Goal: Task Accomplishment & Management: Manage account settings

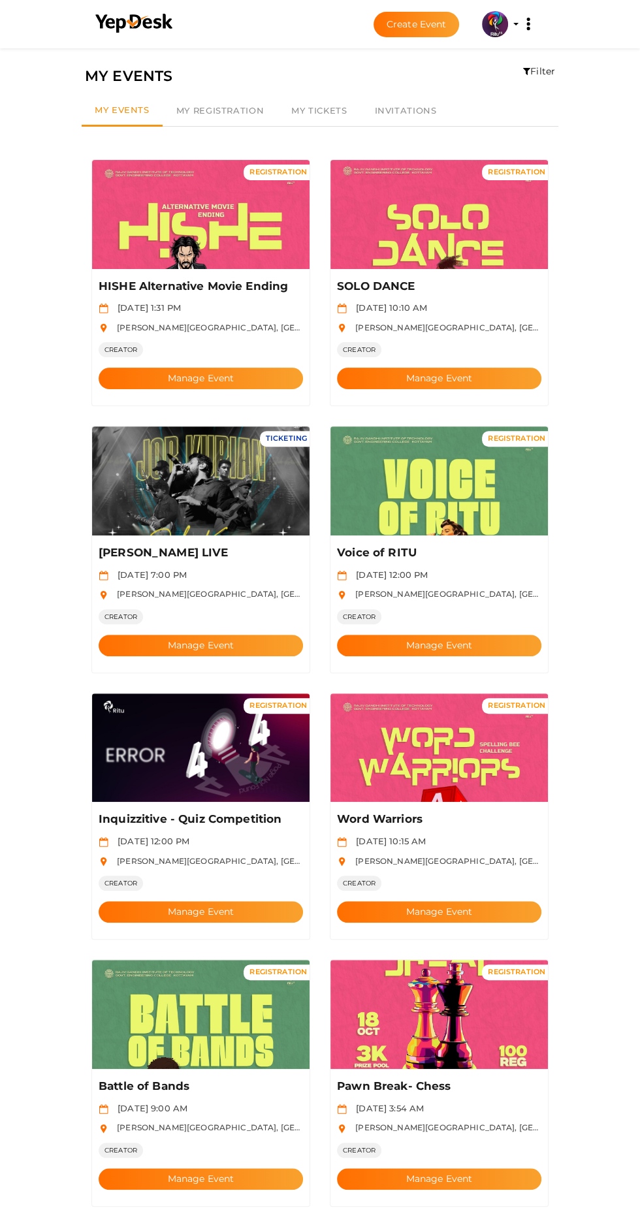
click at [217, 724] on img at bounding box center [200, 748] width 217 height 109
click at [250, 901] on button "Manage Event" at bounding box center [201, 912] width 204 height 22
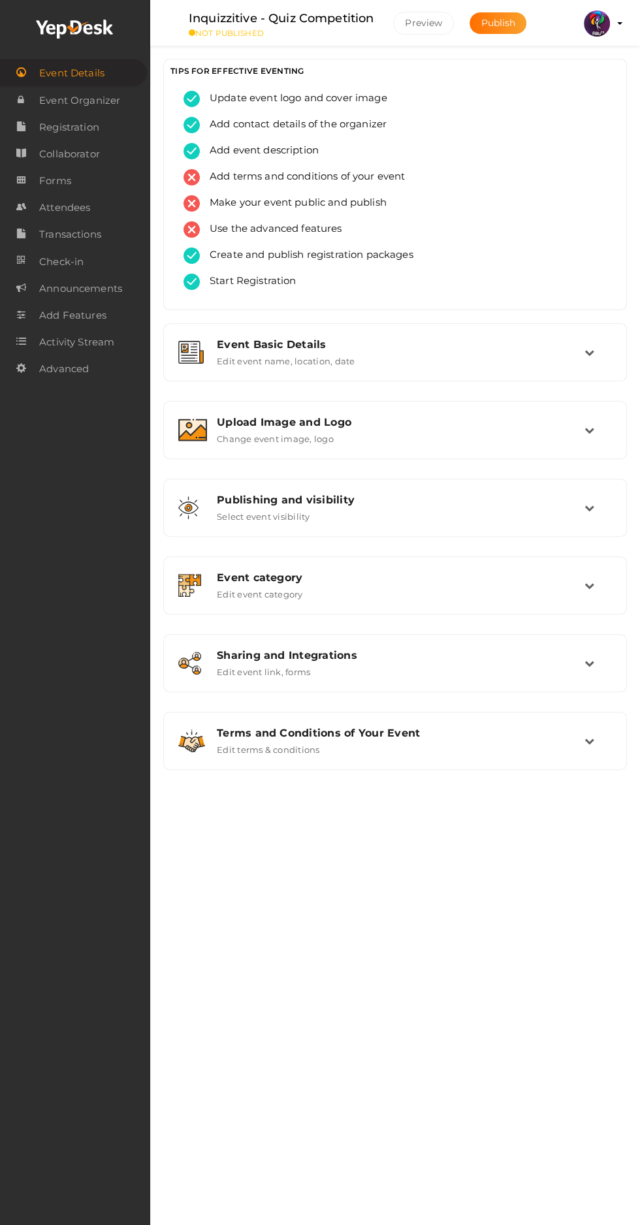
click at [515, 434] on div "Upload Image and Logo Change event image, logo" at bounding box center [395, 430] width 377 height 28
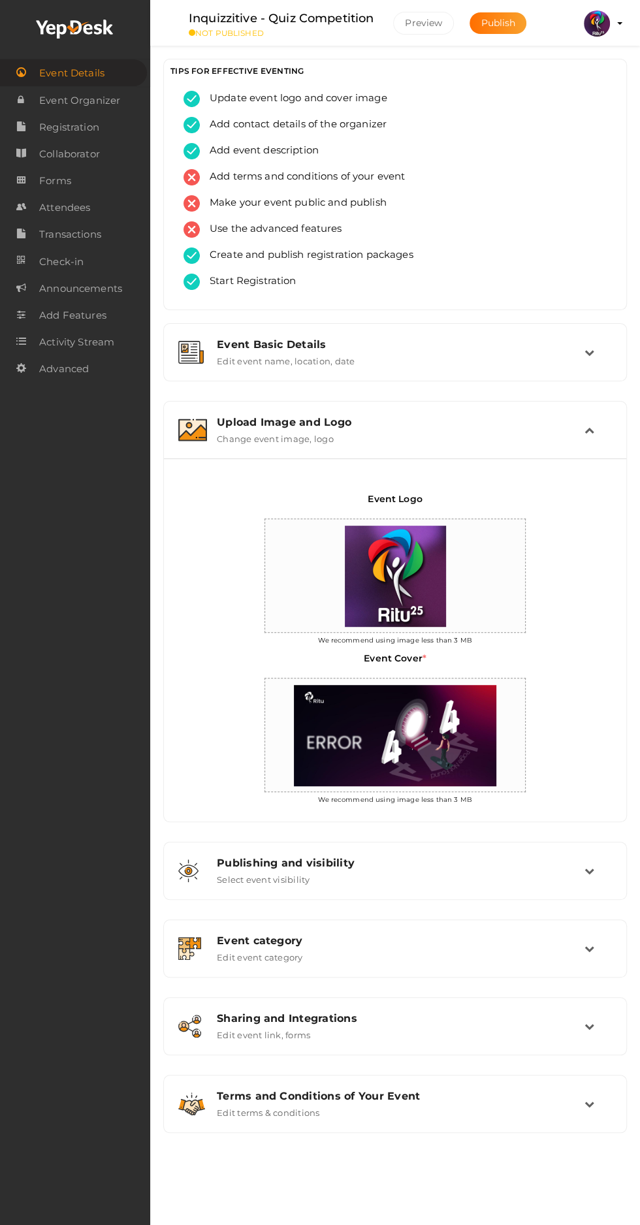
click at [394, 748] on img at bounding box center [395, 736] width 216 height 114
click at [490, 696] on input "file" at bounding box center [486, 703] width 26 height 26
type input "C:\fakepath\INQUZZITIVE.jpg"
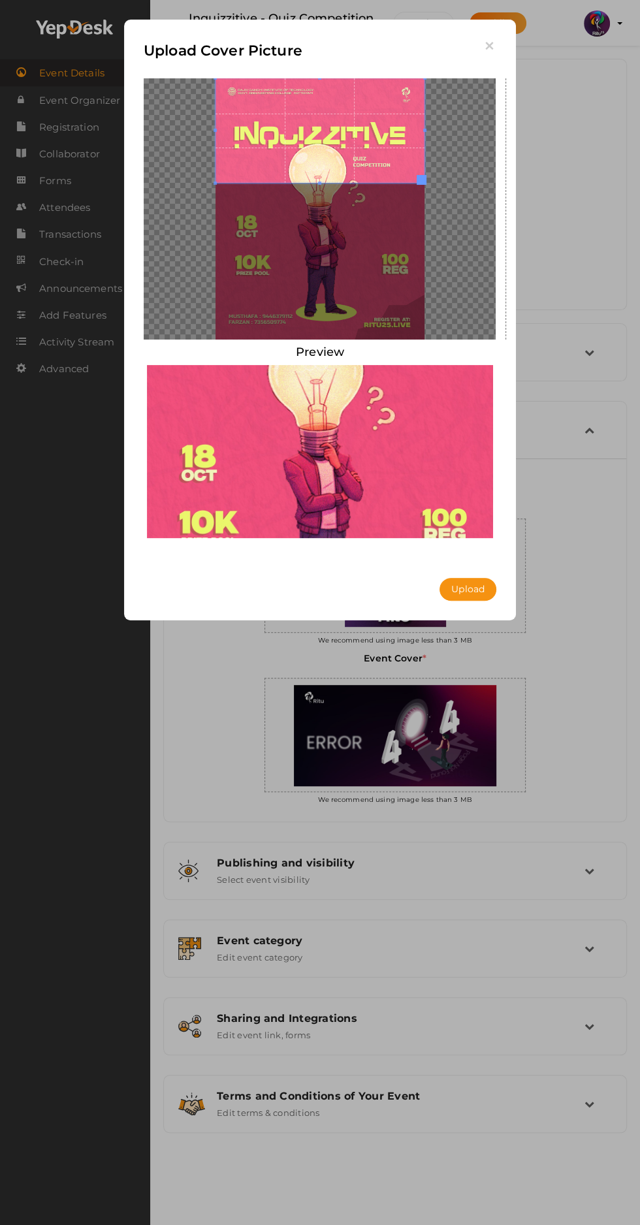
click at [465, 587] on button "Upload" at bounding box center [468, 589] width 57 height 23
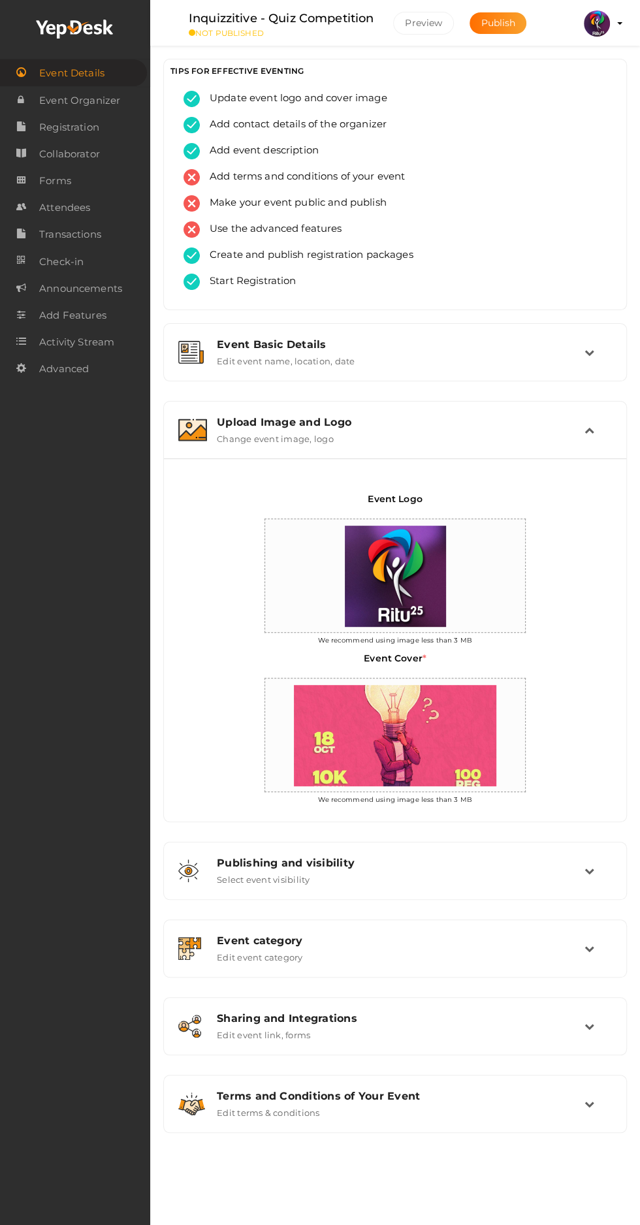
click at [506, 18] on span "Publish" at bounding box center [498, 23] width 35 height 12
click at [598, 415] on div "Upload Image and Logo Change event image, logo" at bounding box center [394, 430] width 449 height 44
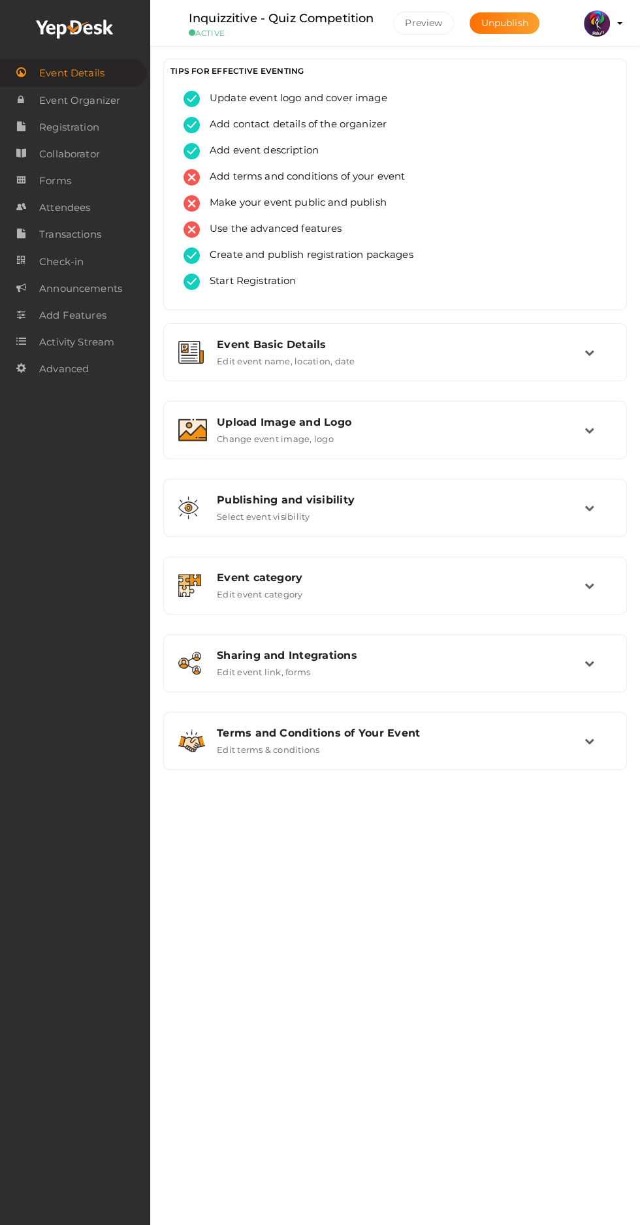
click at [105, 132] on link "Registration" at bounding box center [75, 127] width 150 height 27
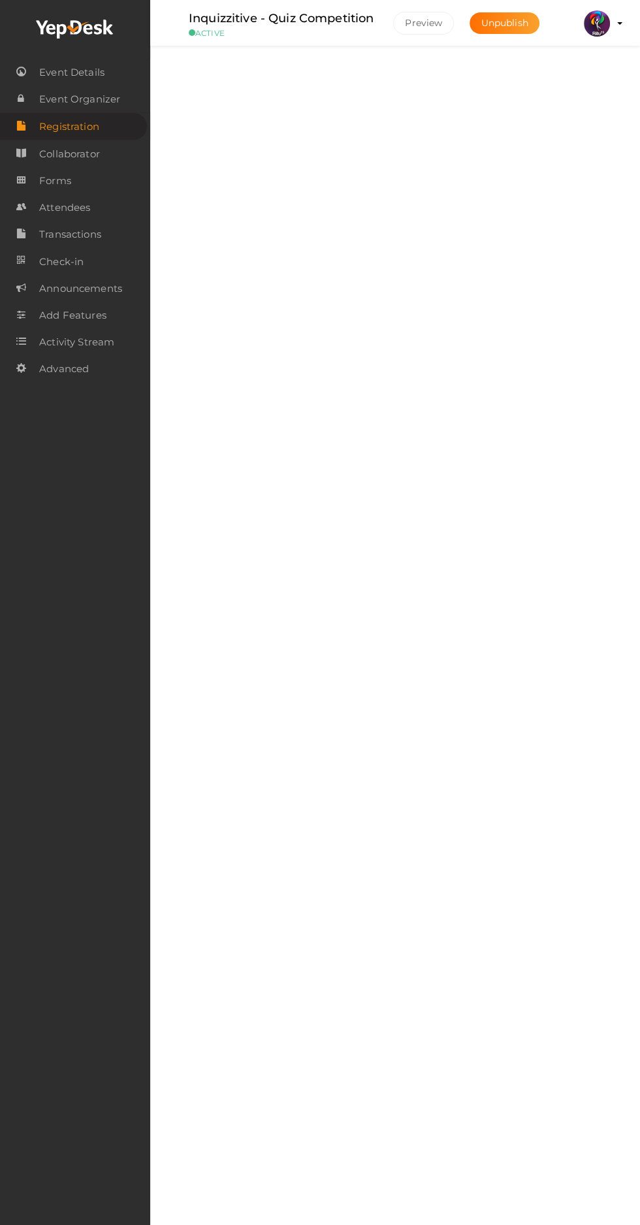
checkbox input "true"
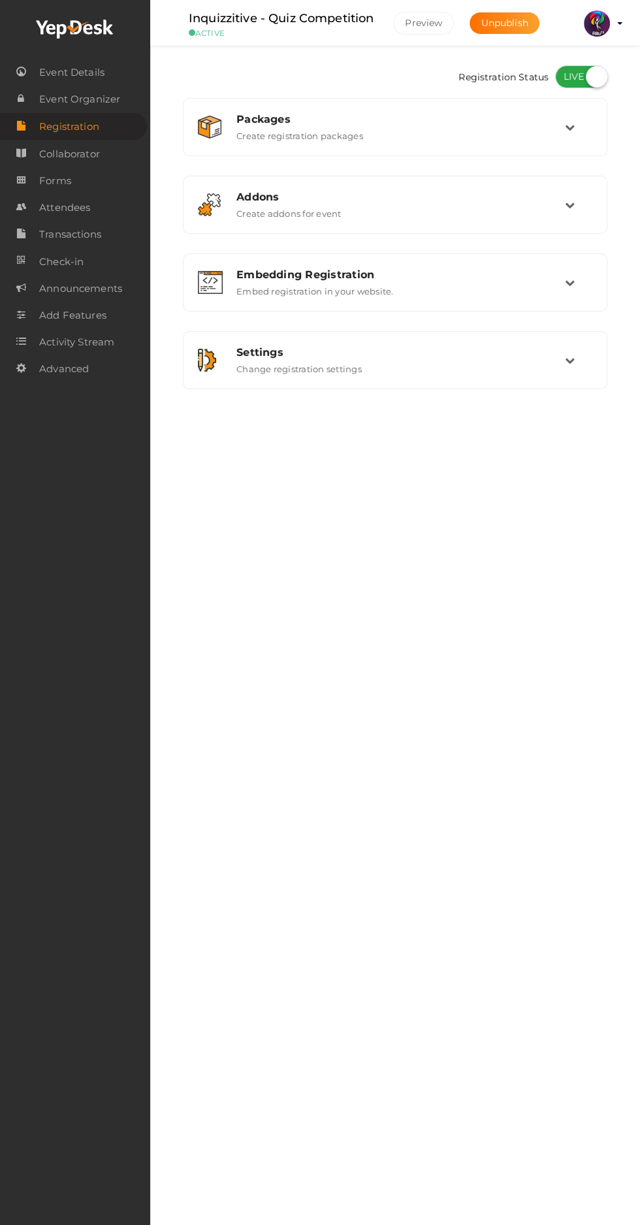
click at [462, 119] on div "Packages" at bounding box center [400, 119] width 328 height 12
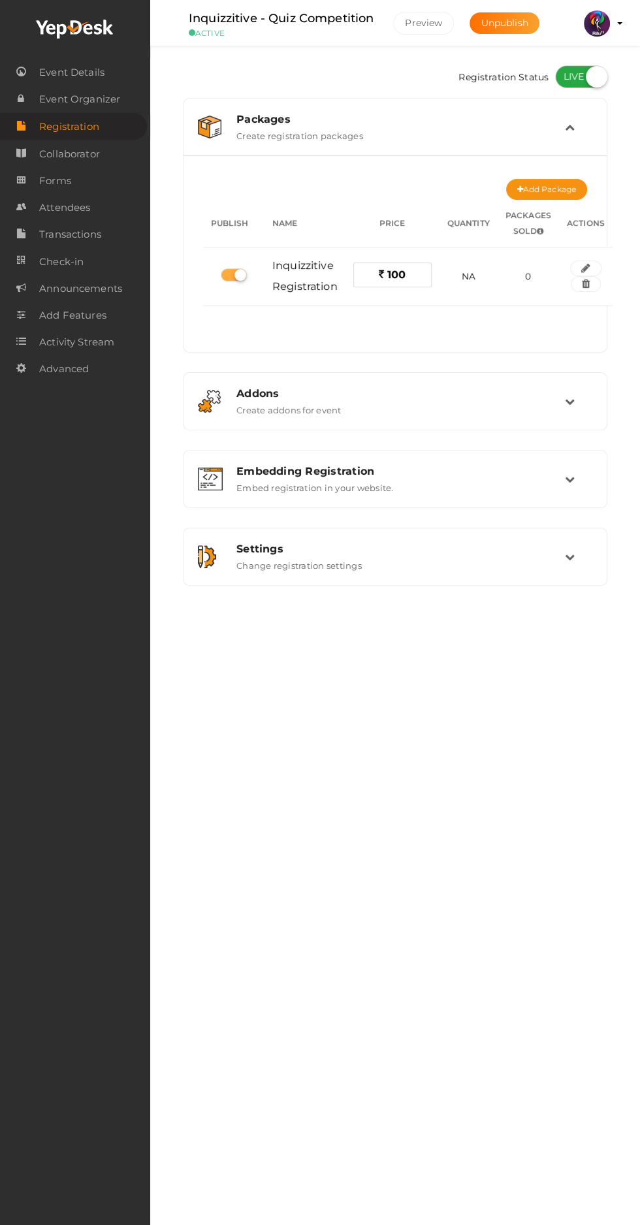
click at [474, 131] on div "Packages Create registration packages" at bounding box center [396, 127] width 338 height 28
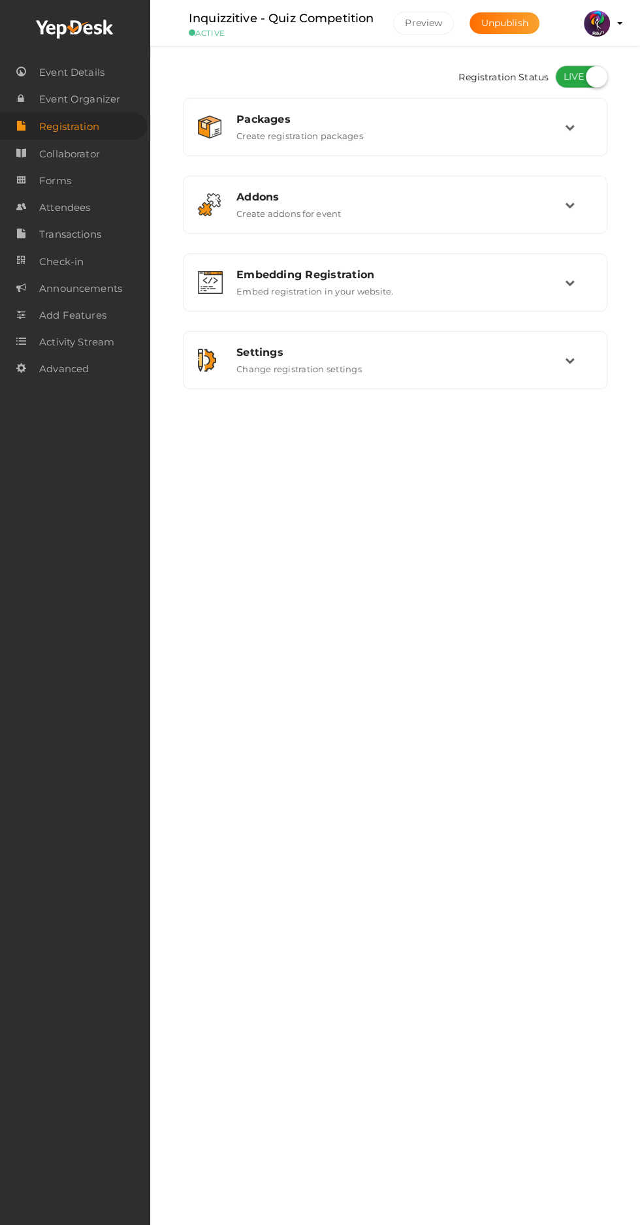
click at [461, 136] on div "Packages Create registration packages" at bounding box center [396, 127] width 338 height 28
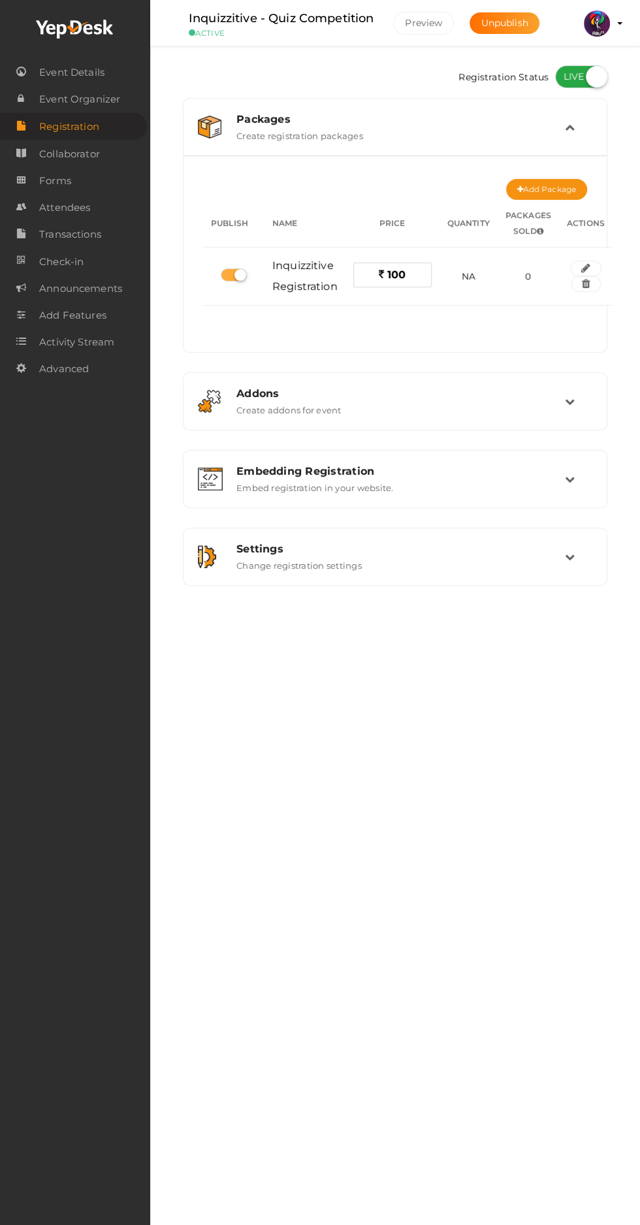
click at [565, 130] on icon at bounding box center [570, 127] width 10 height 10
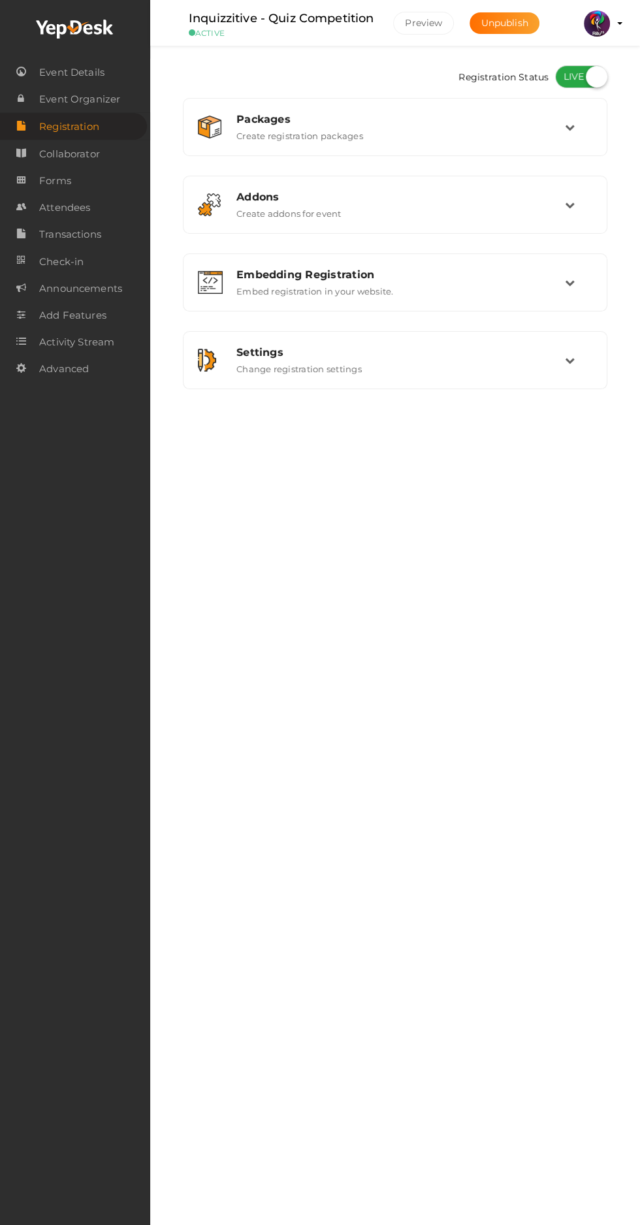
click at [108, 183] on link "Forms" at bounding box center [75, 180] width 150 height 27
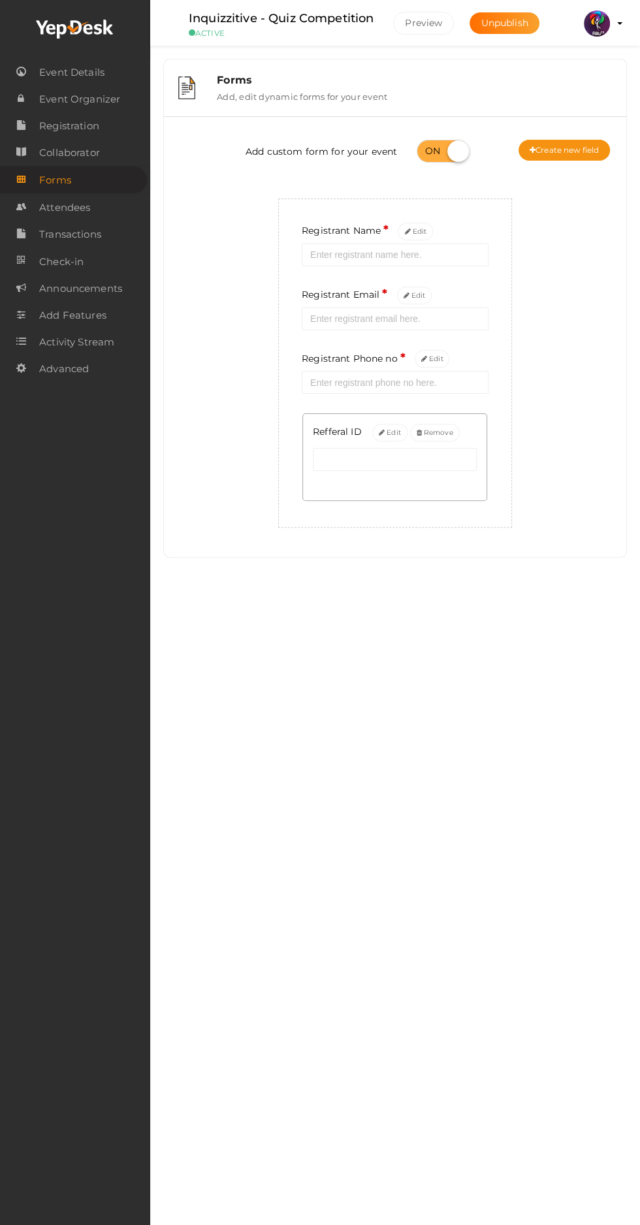
click at [105, 121] on link "Registration" at bounding box center [75, 125] width 150 height 27
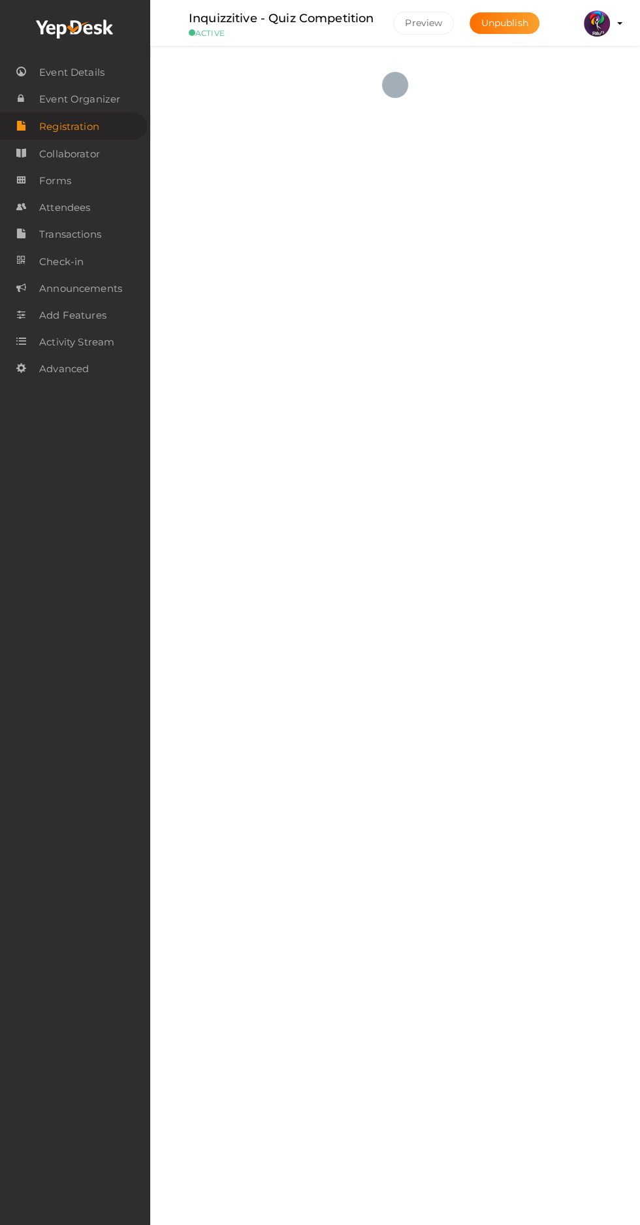
checkbox input "true"
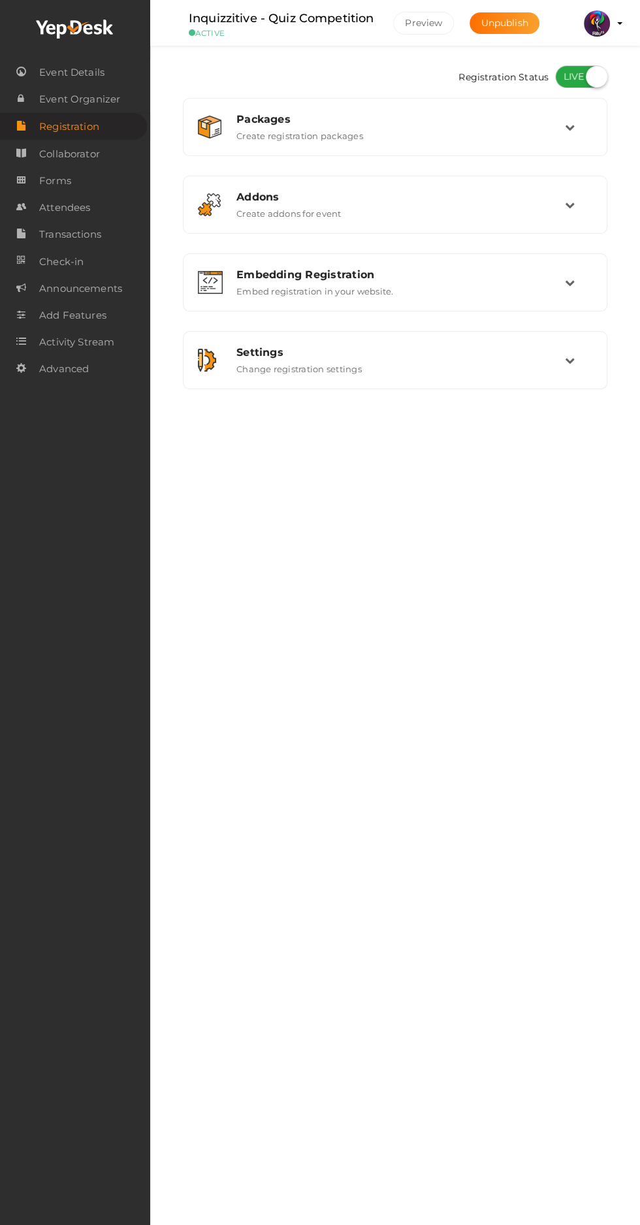
click at [561, 288] on div "Embedding Registration Embed registration in your website." at bounding box center [396, 282] width 338 height 28
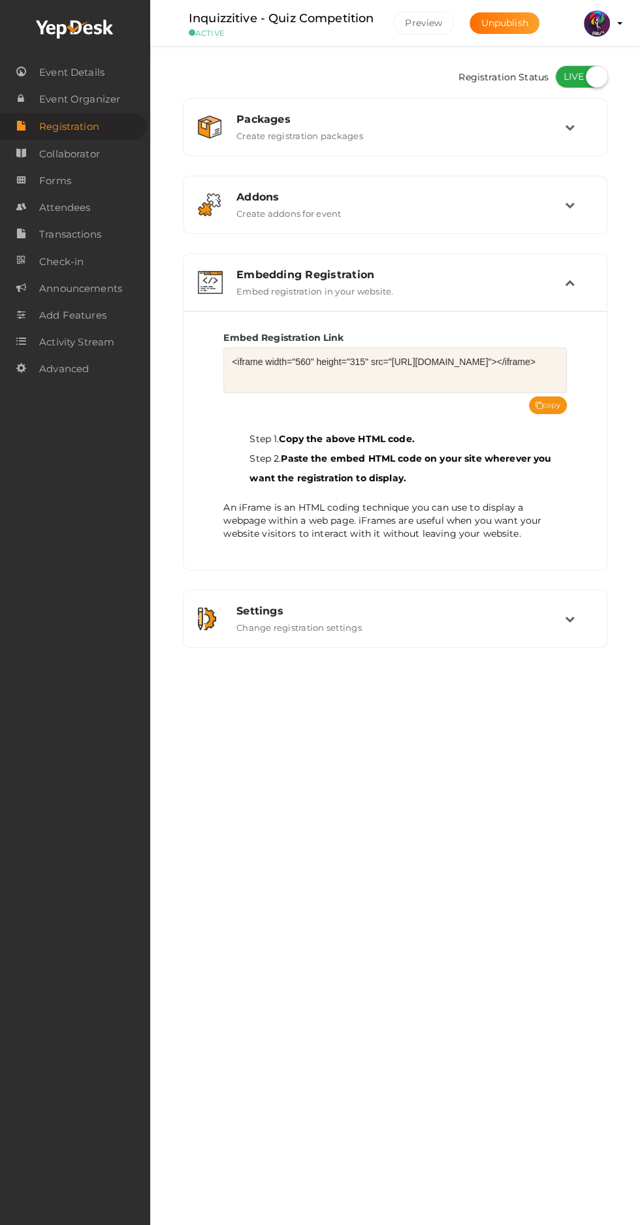
click at [550, 404] on button "copy" at bounding box center [548, 405] width 38 height 18
